Goal: Find specific page/section: Find specific page/section

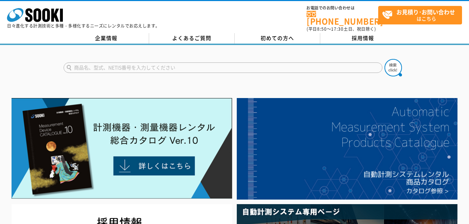
click at [137, 65] on input "text" at bounding box center [223, 68] width 319 height 10
type input "水質チェッカー"
click at [384, 59] on button at bounding box center [392, 67] width 17 height 17
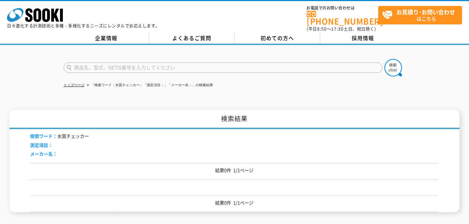
click at [117, 65] on input "text" at bounding box center [223, 68] width 319 height 10
